Goal: Information Seeking & Learning: Find contact information

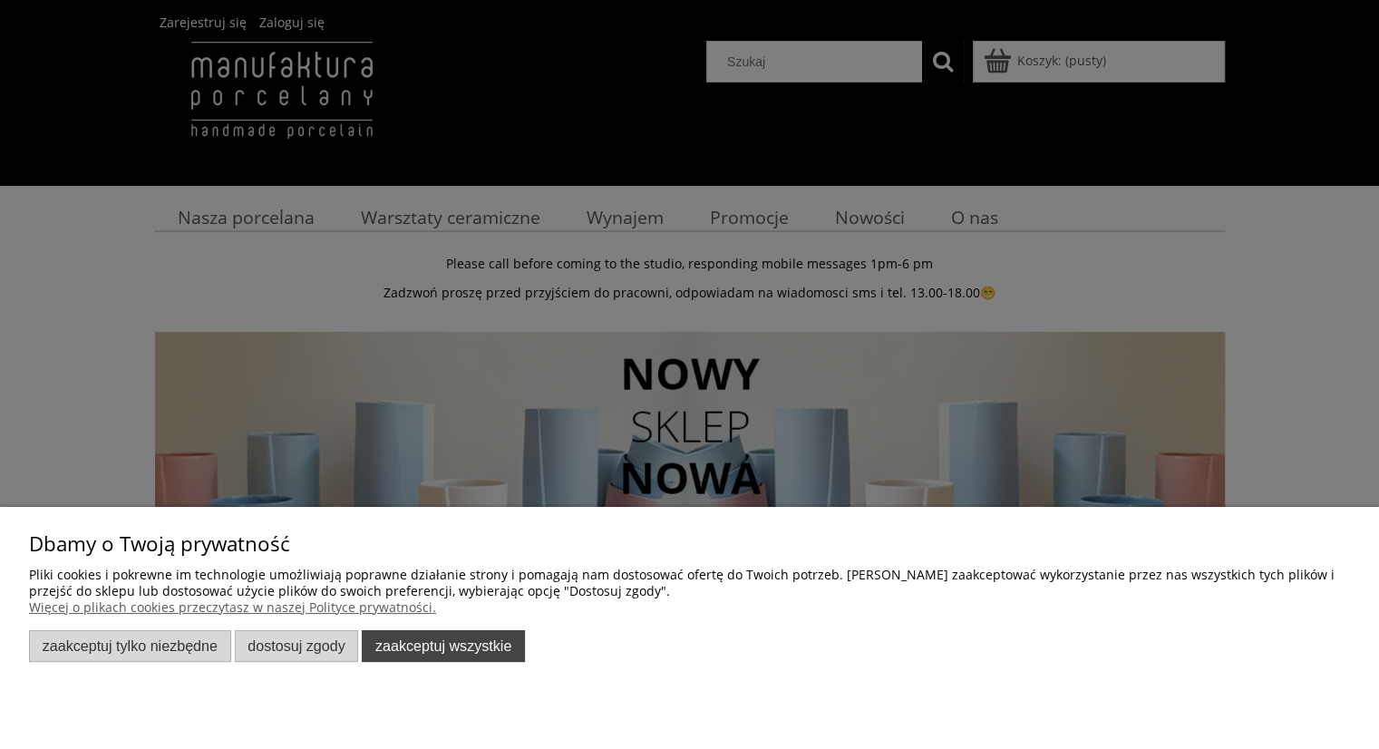
click at [432, 647] on button "Zaakceptuj wszystkie" at bounding box center [443, 646] width 163 height 32
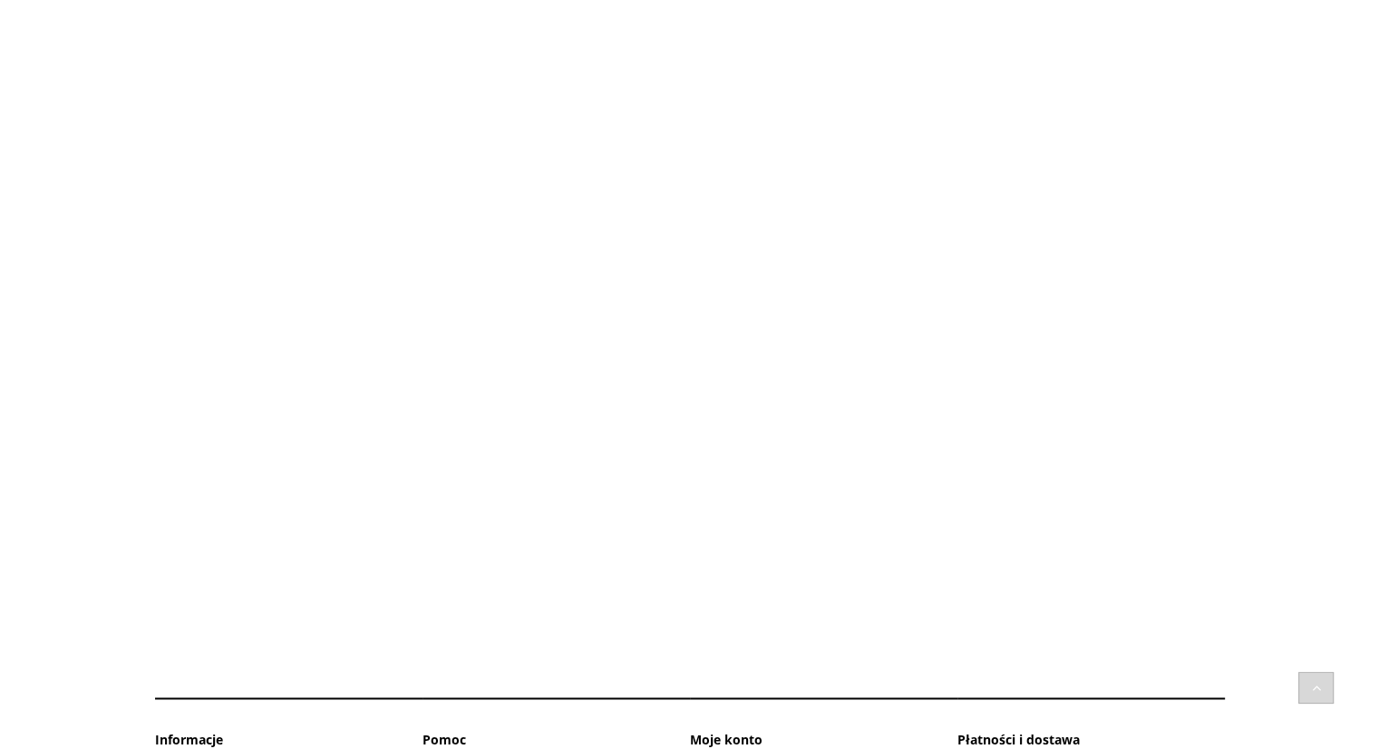
scroll to position [2612, 0]
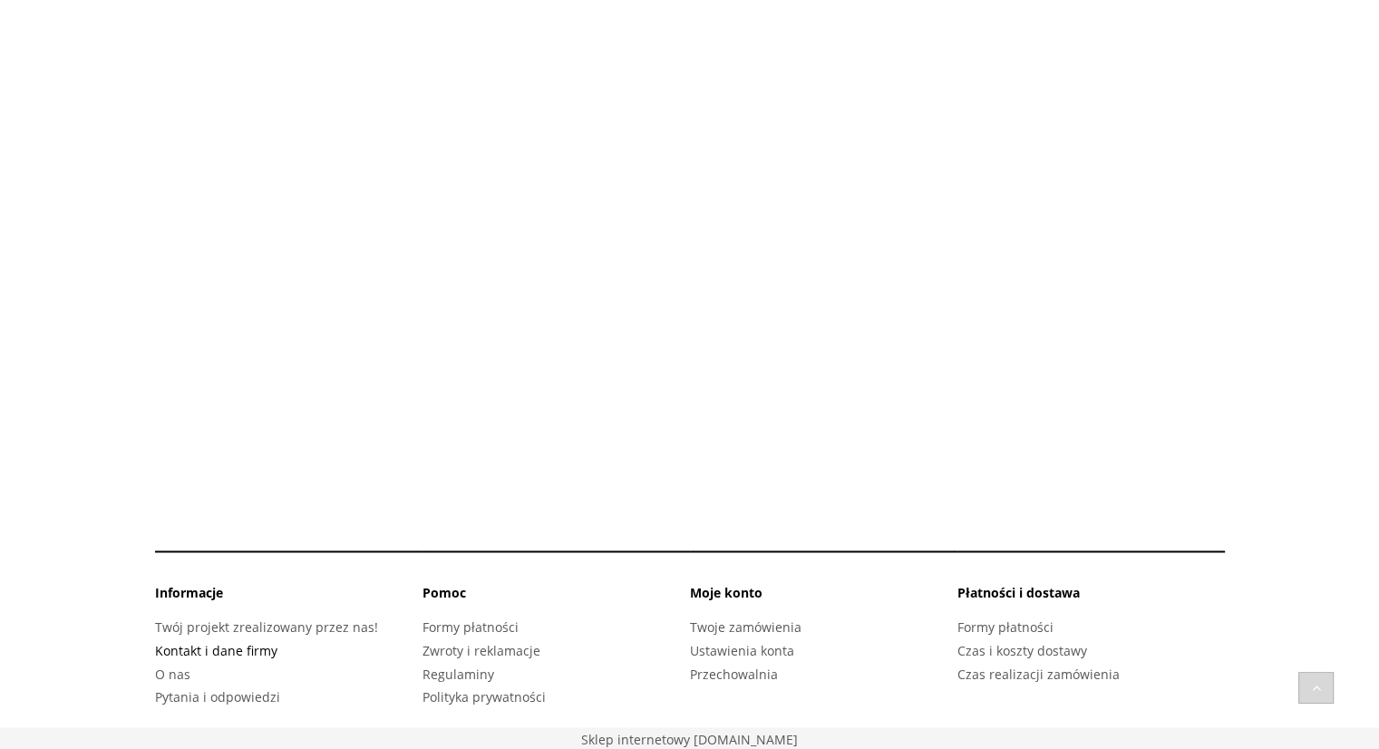
click at [196, 650] on link "Kontakt i dane firmy" at bounding box center [216, 650] width 122 height 17
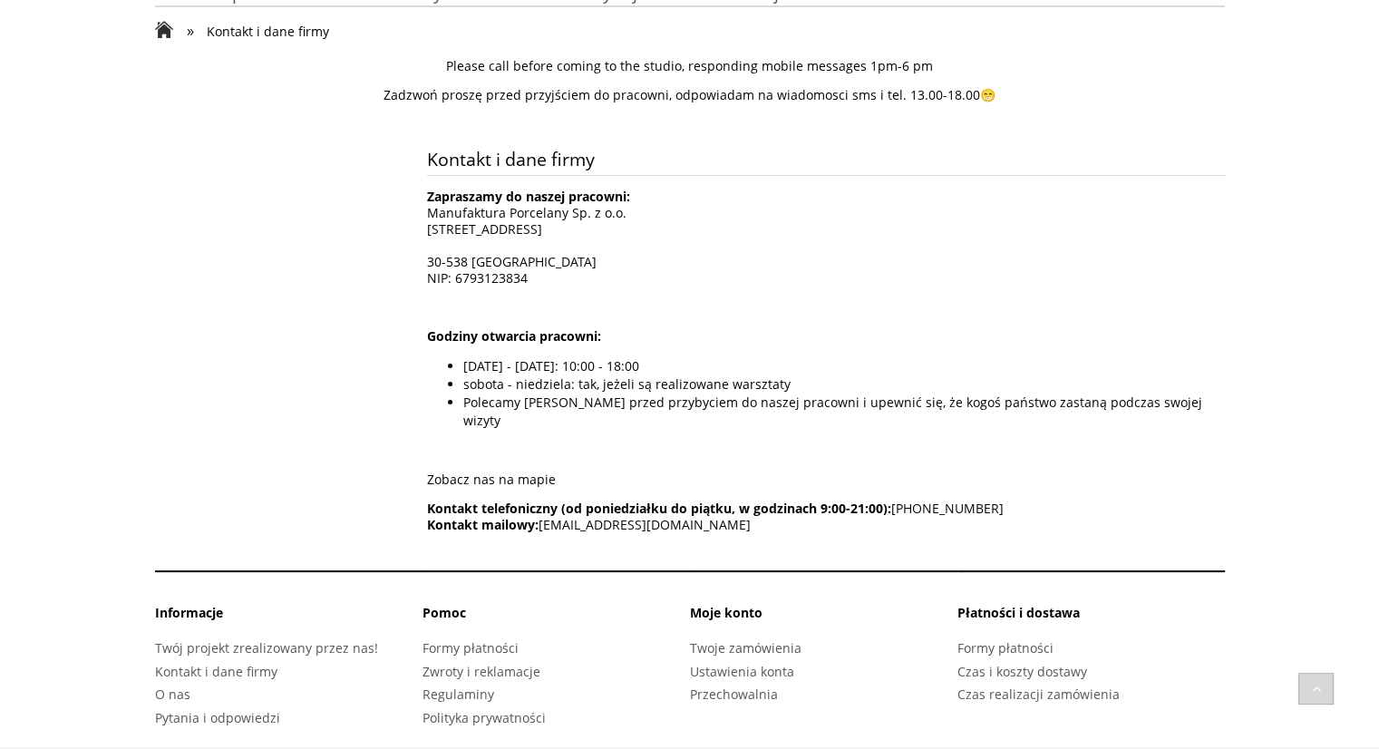
scroll to position [229, 0]
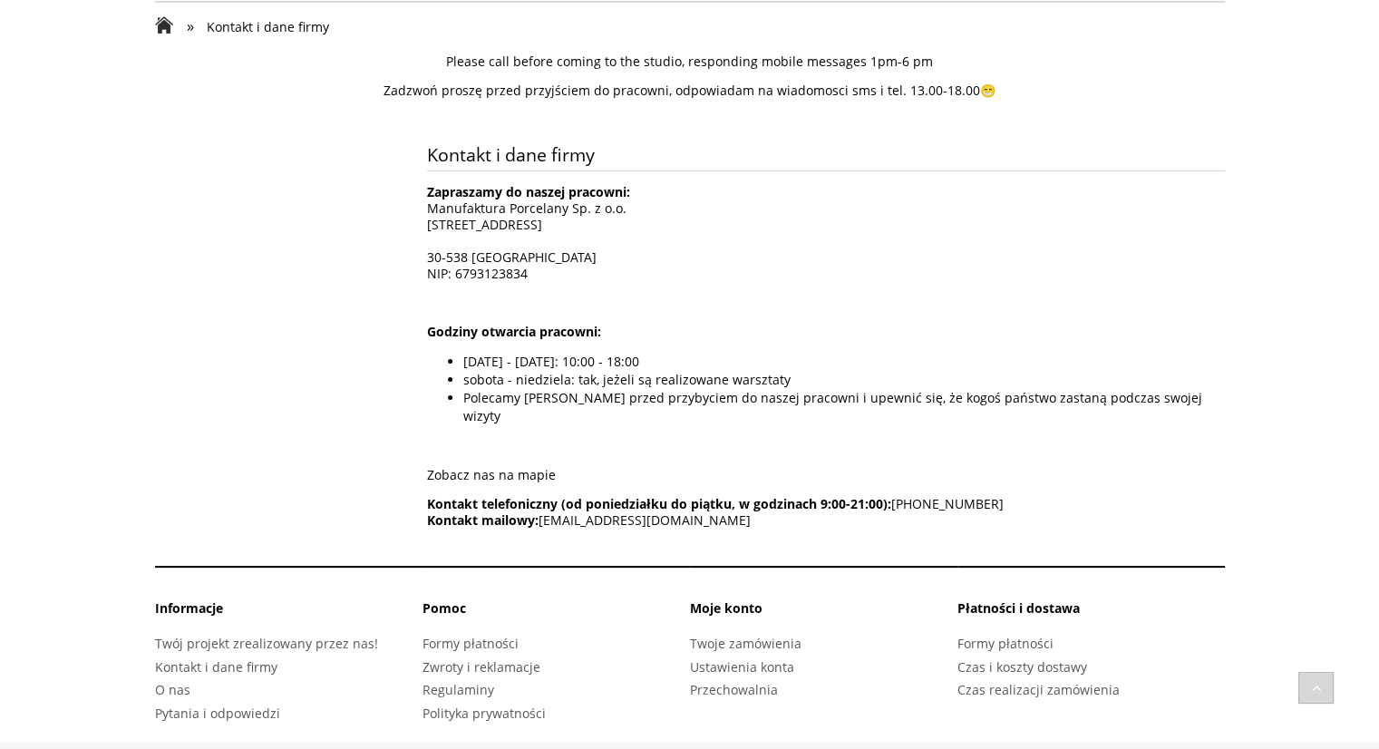
drag, startPoint x: 758, startPoint y: 500, endPoint x: 540, endPoint y: 504, distance: 217.7
click at [540, 504] on p "Kontakt telefoniczny (od [DATE] do [DATE], w godzinach 9:00-21:00): [PHONE_NUMB…" at bounding box center [826, 512] width 798 height 33
copy span "[EMAIL_ADDRESS][DOMAIN_NAME]"
